Goal: Task Accomplishment & Management: Manage account settings

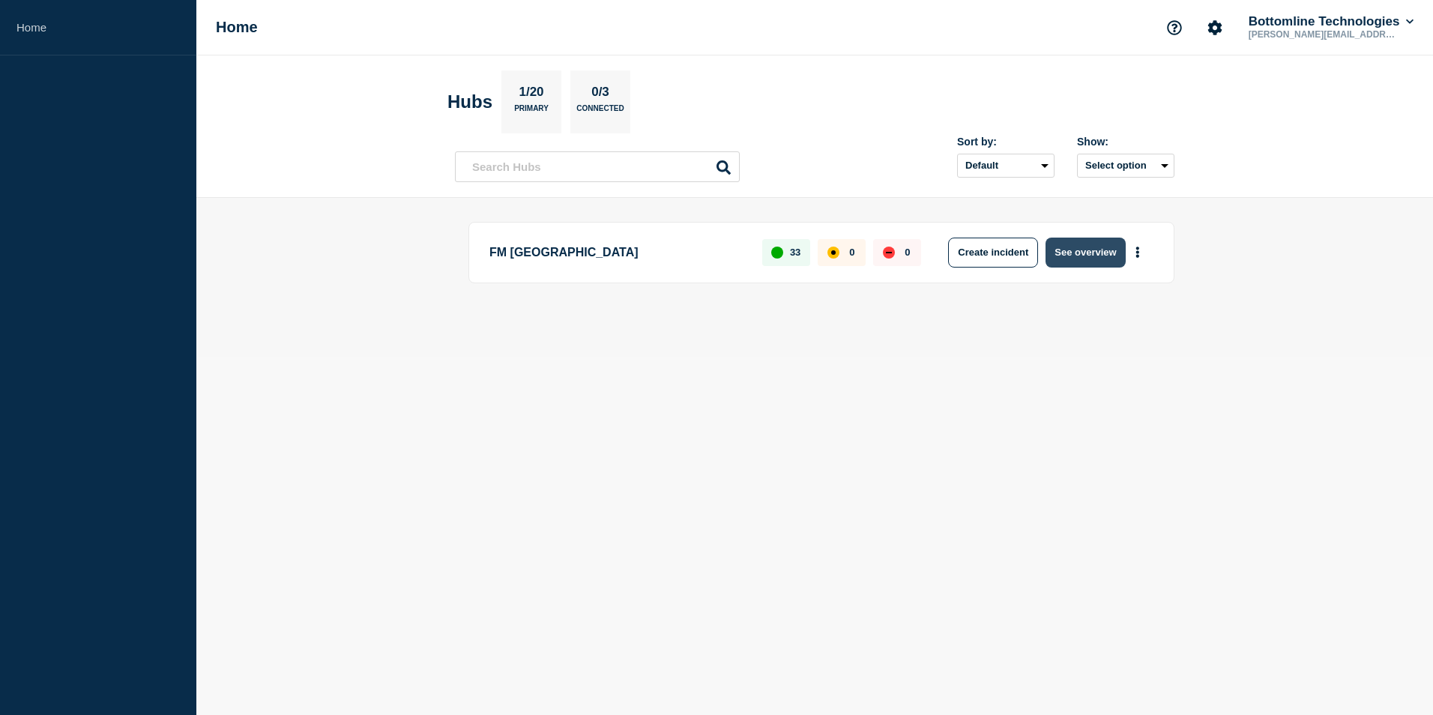
click at [1090, 254] on button "See overview" at bounding box center [1085, 253] width 79 height 30
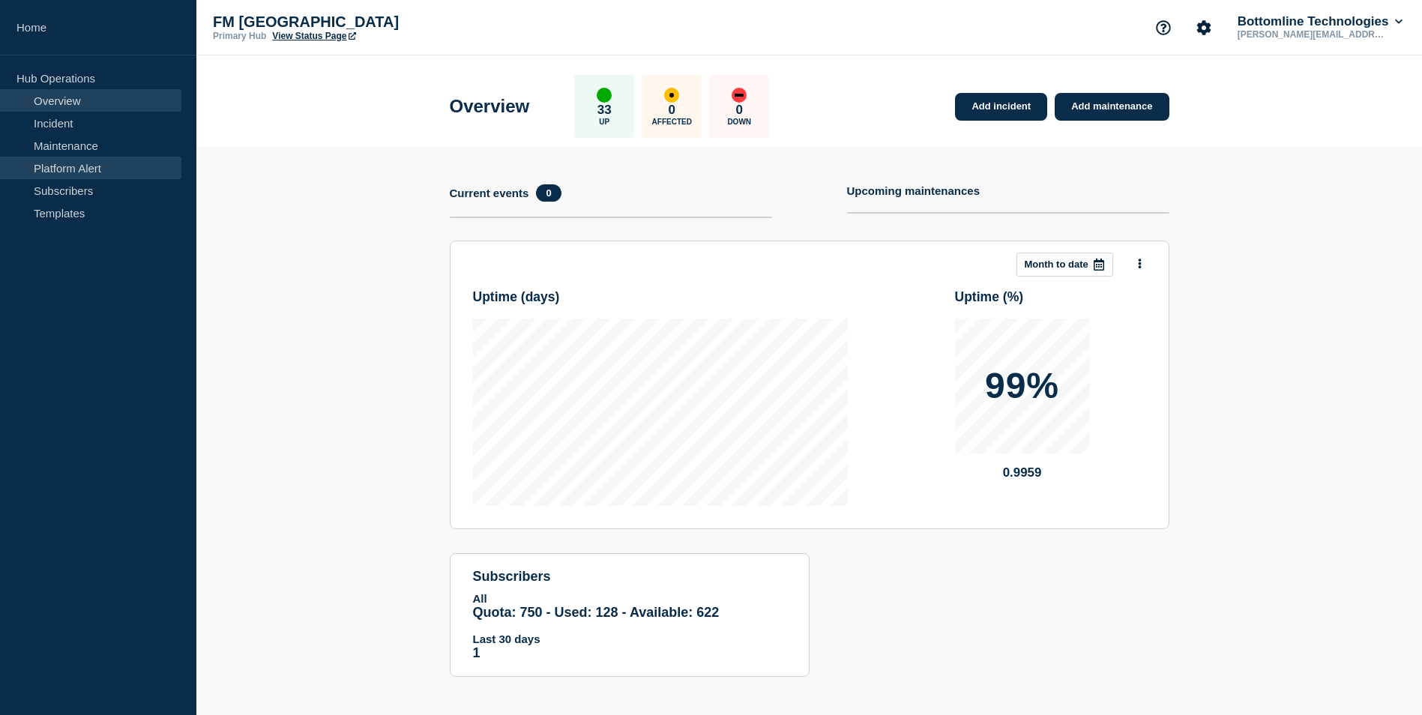
click at [61, 152] on link "Maintenance" at bounding box center [90, 145] width 181 height 22
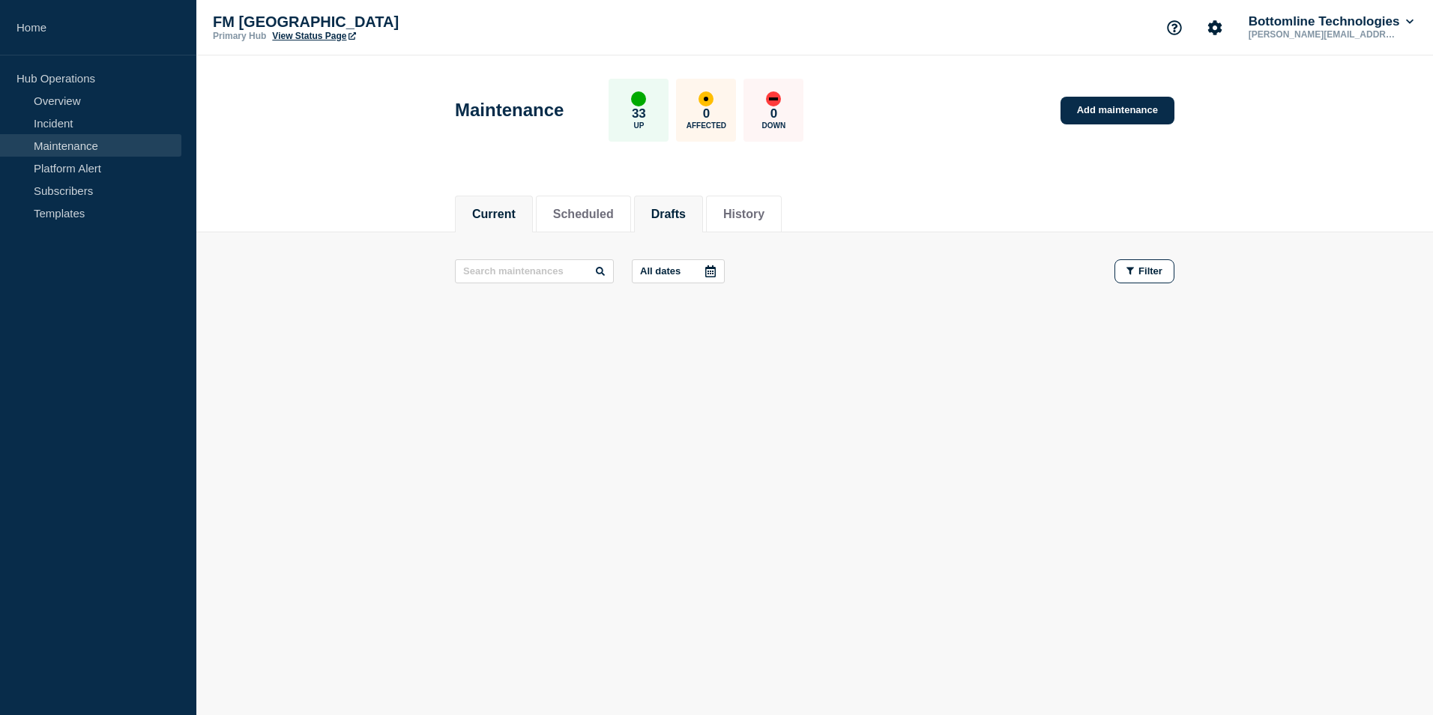
click at [671, 208] on button "Drafts" at bounding box center [668, 214] width 34 height 13
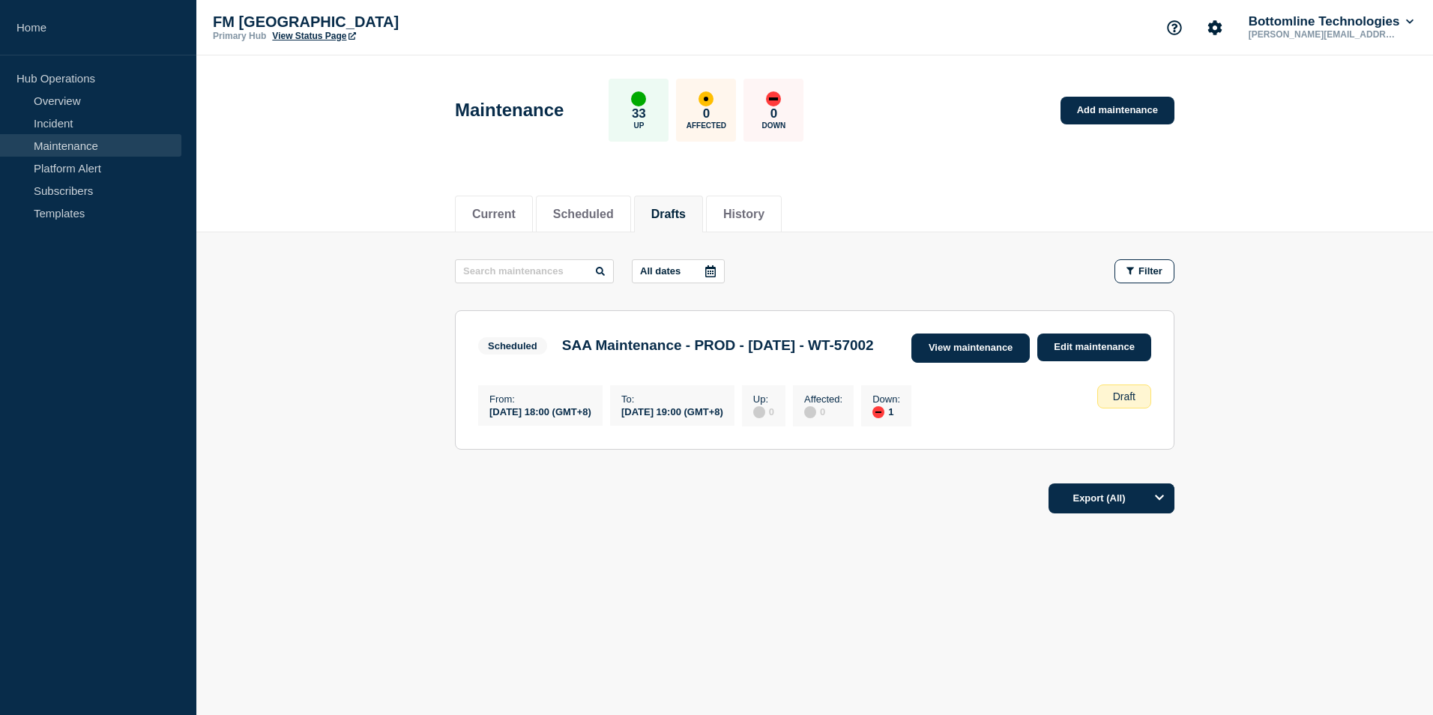
click at [949, 351] on link "View maintenance" at bounding box center [971, 348] width 118 height 29
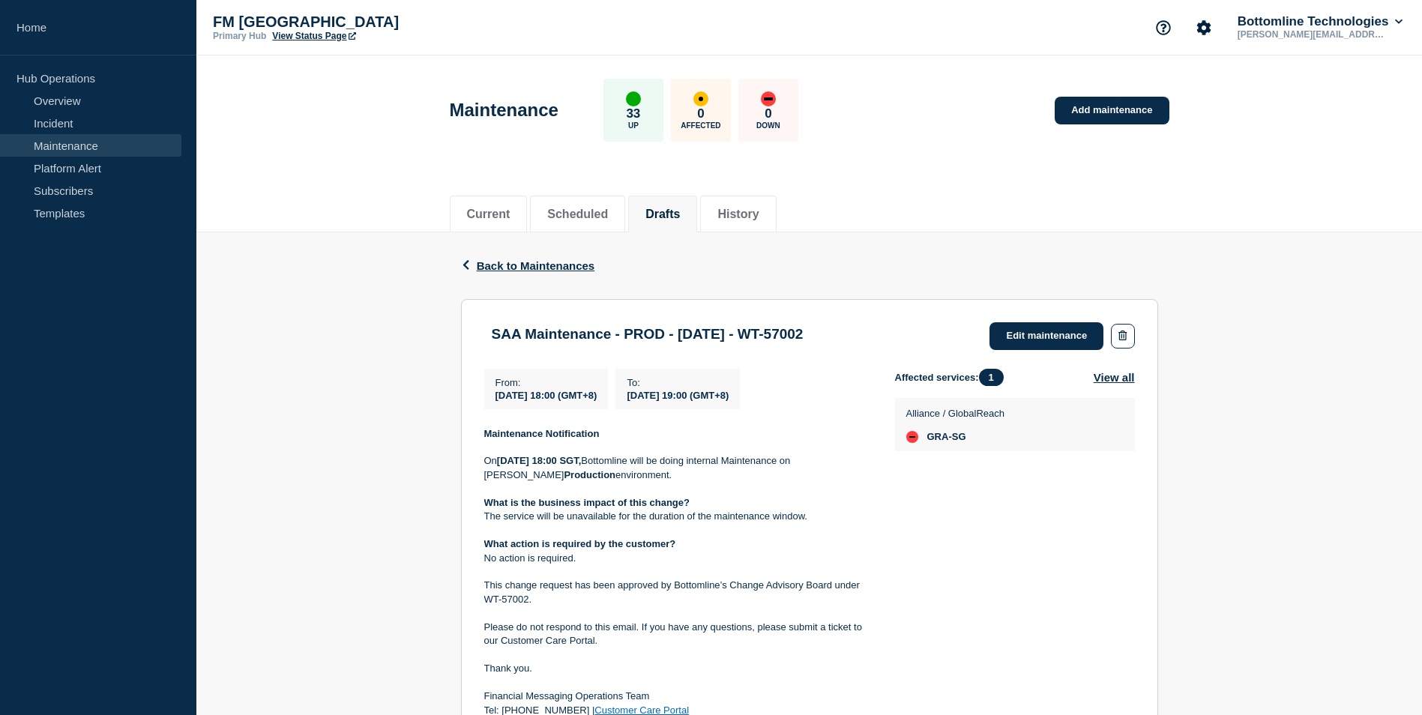
click at [296, 457] on div "Back Back to Maintenances SAA Maintenance - PROD - [DATE] - WT-57002 From [DATE…" at bounding box center [809, 591] width 1226 height 719
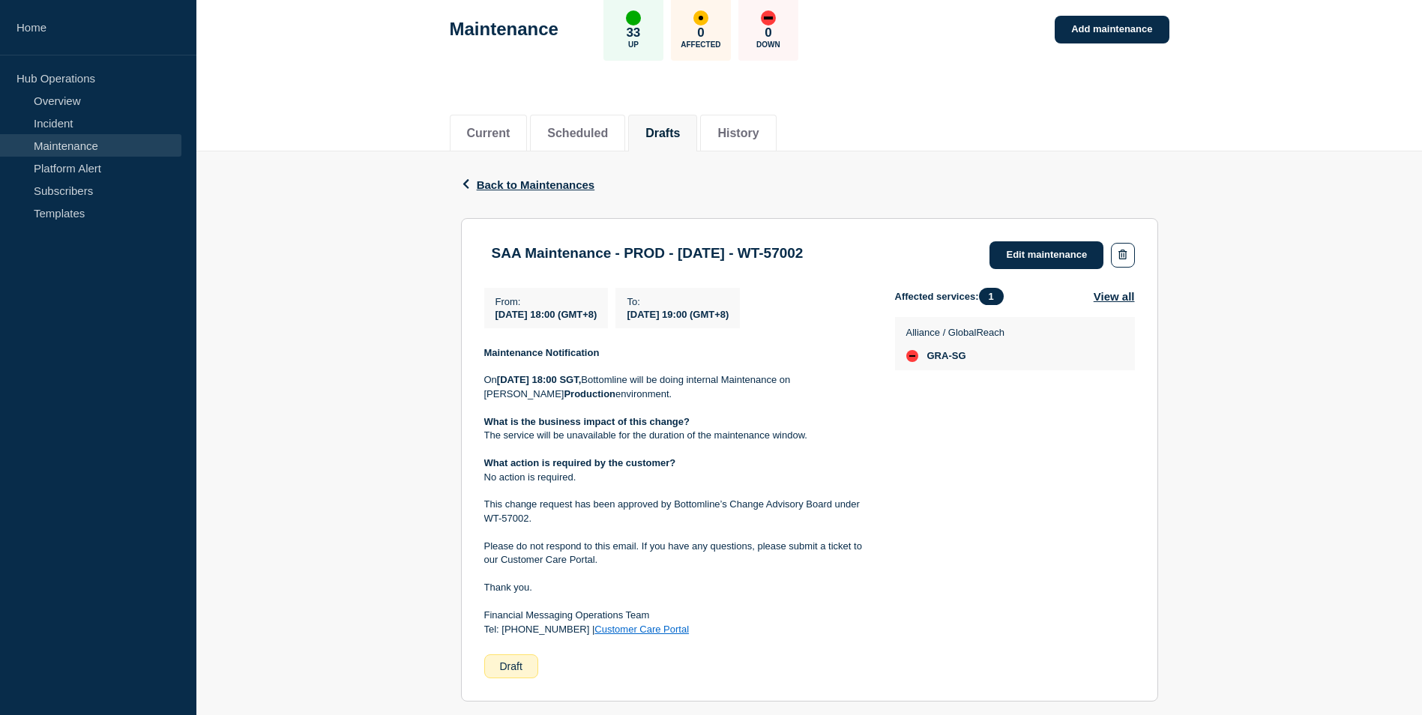
scroll to position [283, 0]
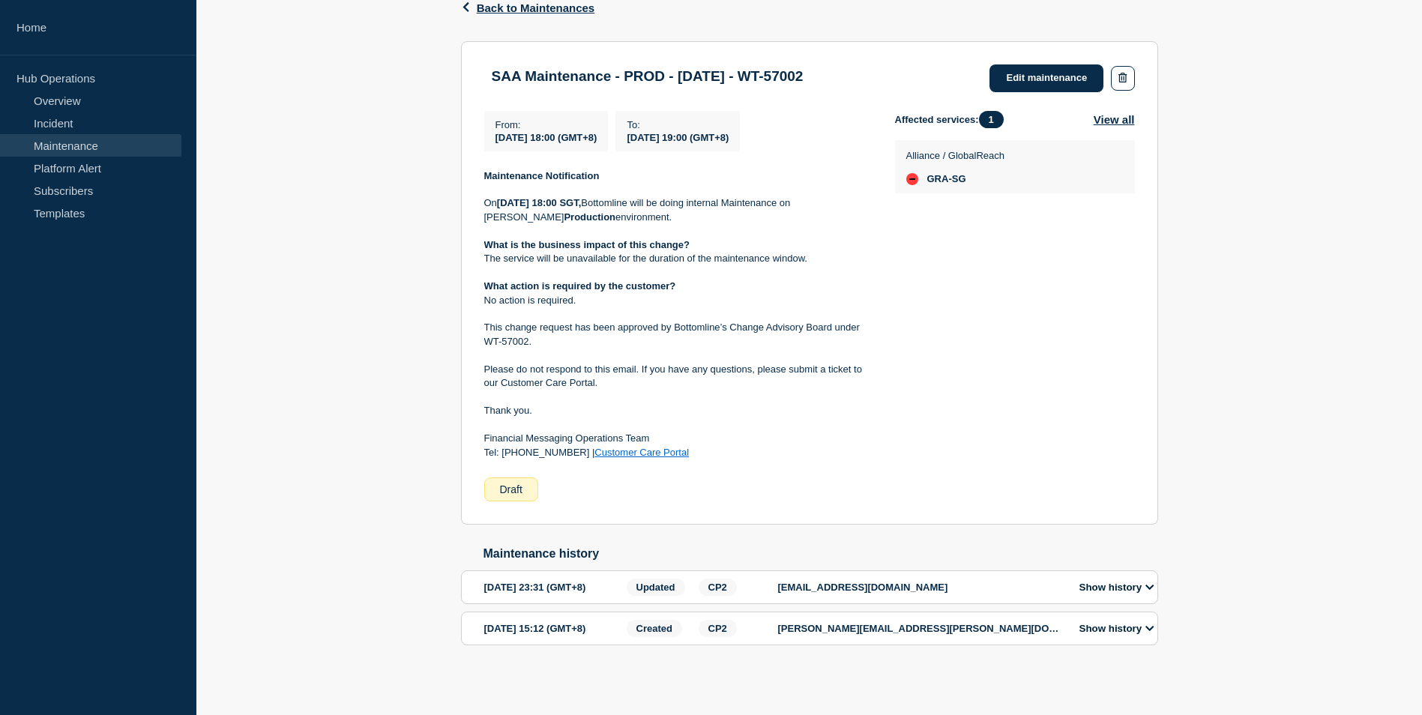
click at [300, 490] on div "Back Back to Maintenances SAA Maintenance - PROD - [DATE] - WT-57002 From [DATE…" at bounding box center [809, 334] width 1226 height 719
